Goal: Transaction & Acquisition: Purchase product/service

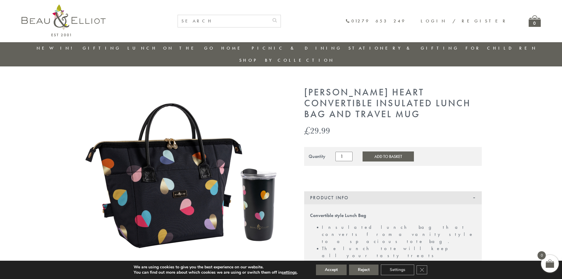
click at [226, 142] on img at bounding box center [184, 171] width 207 height 168
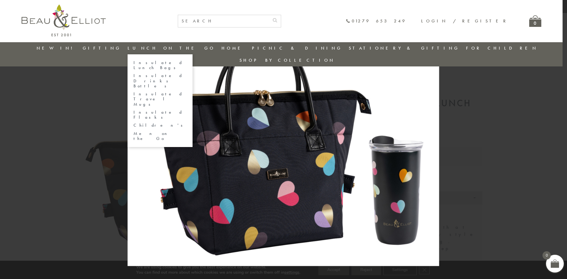
click at [180, 92] on link "Insulated Travel Mugs" at bounding box center [159, 99] width 53 height 15
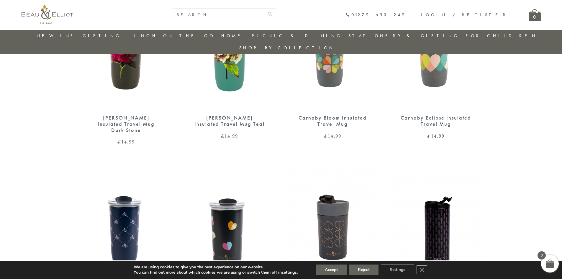
scroll to position [298, 0]
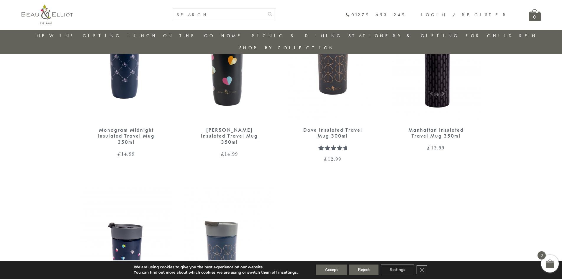
click at [562, 278] on html "pinterest instagram phone chevron-left chevron-right envelope twitter facebook …" at bounding box center [281, 41] width 562 height 976
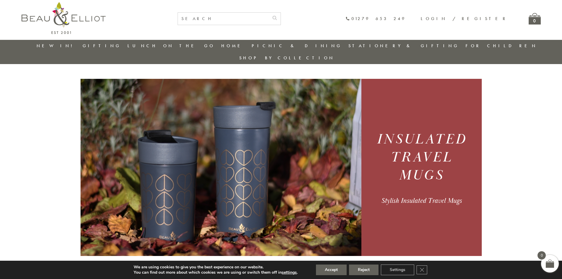
scroll to position [0, 0]
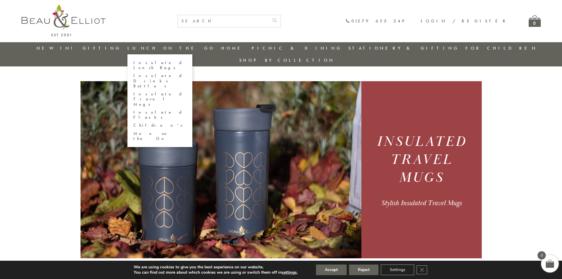
click at [169, 62] on link "Insulated Lunch Bags" at bounding box center [159, 65] width 53 height 10
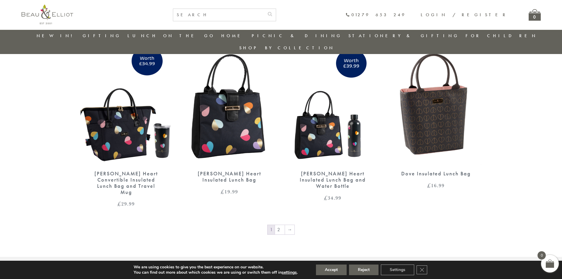
scroll to position [975, 0]
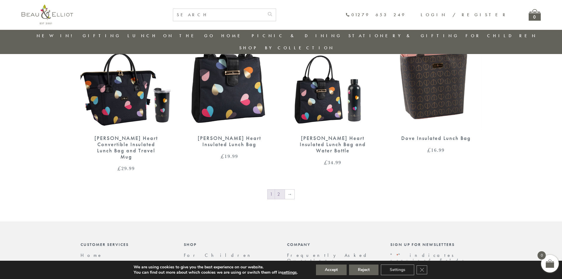
click at [281, 190] on link "2" at bounding box center [280, 194] width 10 height 9
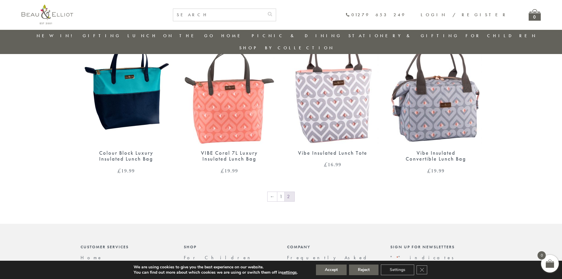
scroll to position [475, 0]
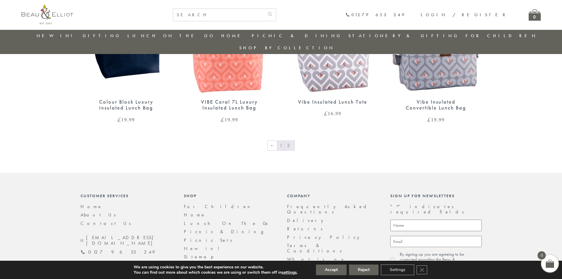
click at [282, 141] on link "1" at bounding box center [281, 145] width 7 height 9
